Goal: Task Accomplishment & Management: Complete application form

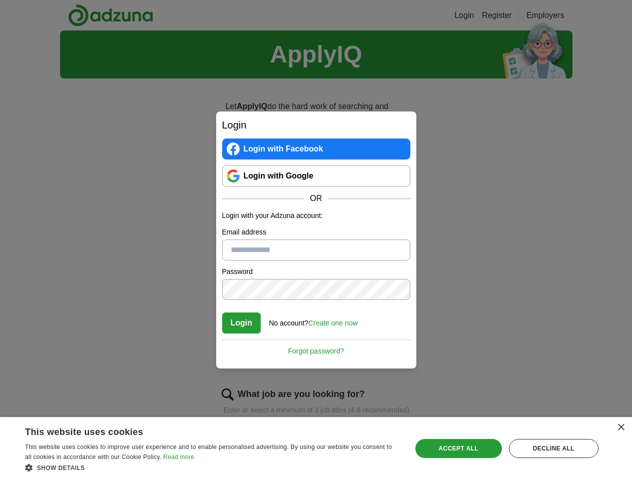
click at [242, 323] on button "Login" at bounding box center [241, 323] width 39 height 21
click at [335, 323] on link "Create one now" at bounding box center [333, 323] width 50 height 8
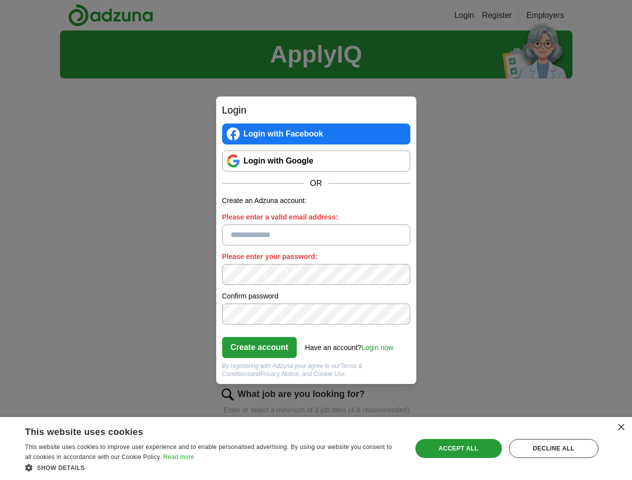
click at [316, 348] on div "Have an account? Login now" at bounding box center [349, 345] width 89 height 17
click at [620, 428] on div "×" at bounding box center [621, 428] width 8 height 8
click at [212, 468] on div "Login Login with Facebook Login with Google OR Create an Adzuna account: Please…" at bounding box center [316, 240] width 632 height 480
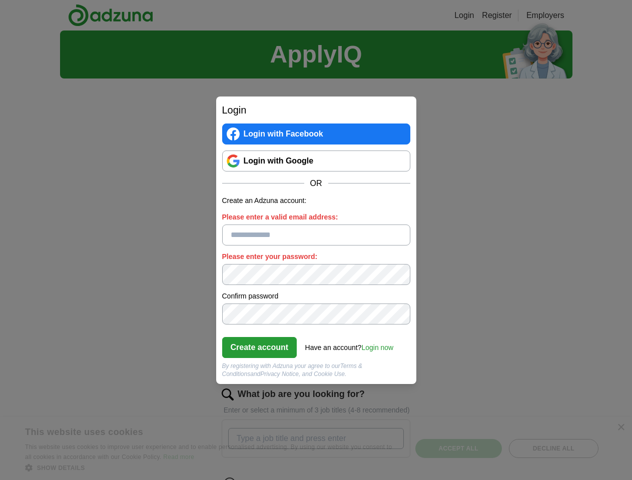
click at [458, 449] on div "Login Login with Facebook Login with Google OR Create an Adzuna account: Please…" at bounding box center [316, 240] width 632 height 480
click at [553, 449] on div "Login Login with Facebook Login with Google OR Create an Adzuna account: Please…" at bounding box center [316, 240] width 632 height 480
click at [31, 477] on div "Login Login with Facebook Login with Google OR Create an Adzuna account: Please…" at bounding box center [316, 240] width 632 height 480
click at [135, 477] on div "Login Login with Facebook Login with Google OR Create an Adzuna account: Please…" at bounding box center [316, 240] width 632 height 480
click at [215, 477] on div "Login Login with Facebook Login with Google OR Create an Adzuna account: Please…" at bounding box center [316, 240] width 632 height 480
